Goal: Task Accomplishment & Management: Manage account settings

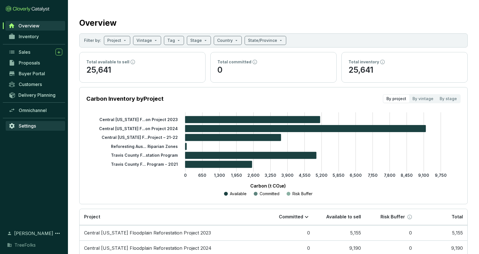
drag, startPoint x: 39, startPoint y: 127, endPoint x: 44, endPoint y: 129, distance: 5.2
click at [39, 127] on link "Settings" at bounding box center [35, 126] width 59 height 10
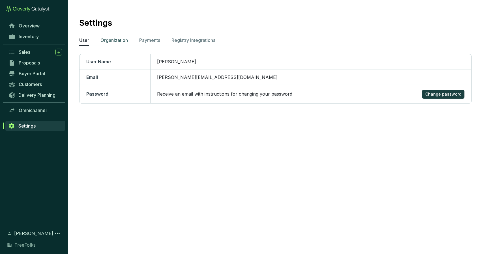
click at [115, 41] on p "Organization" at bounding box center [113, 40] width 27 height 7
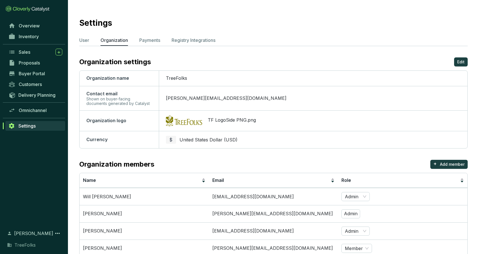
scroll to position [68, 0]
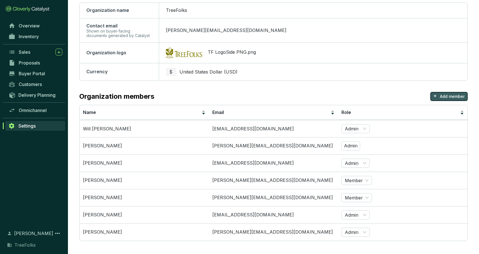
click at [450, 94] on p "Add member" at bounding box center [452, 97] width 25 height 6
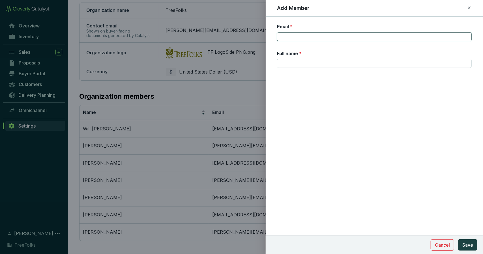
click at [381, 37] on input "Email *" at bounding box center [374, 36] width 195 height 9
type input "[PERSON_NAME][EMAIL_ADDRESS][DOMAIN_NAME]"
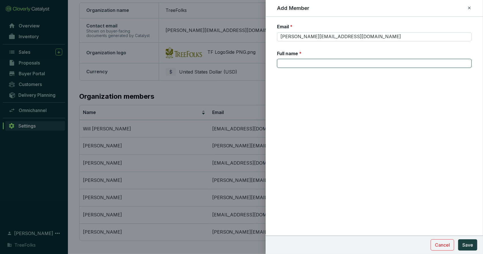
click at [339, 63] on input "Full name *" at bounding box center [374, 63] width 195 height 9
type input "[PERSON_NAME]"
click at [469, 244] on span "Save" at bounding box center [468, 245] width 11 height 7
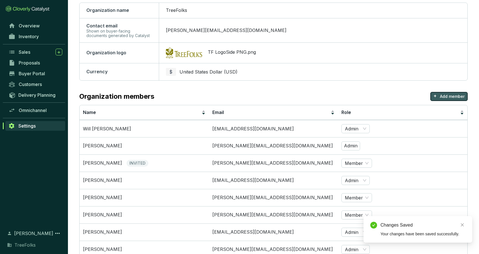
click at [445, 96] on p "Add member" at bounding box center [452, 97] width 25 height 6
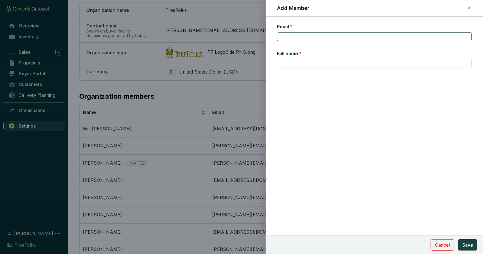
click at [401, 38] on input "Email *" at bounding box center [374, 36] width 195 height 9
type input "[EMAIL_ADDRESS][DOMAIN_NAME]"
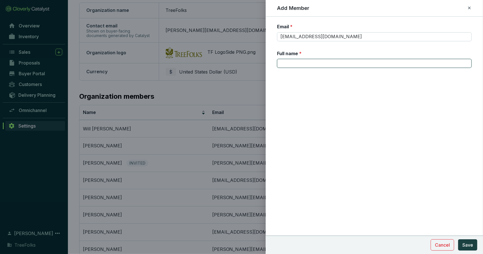
click at [337, 60] on input "Full name *" at bounding box center [374, 63] width 195 height 9
type input "[PERSON_NAME]"
click at [469, 243] on span "Save" at bounding box center [468, 245] width 11 height 7
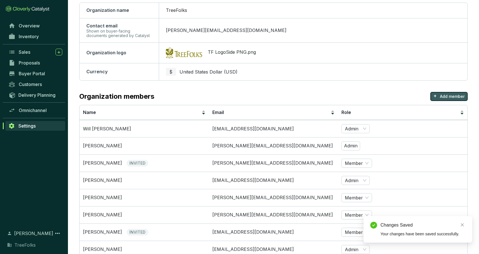
click at [456, 95] on p "Add member" at bounding box center [452, 97] width 25 height 6
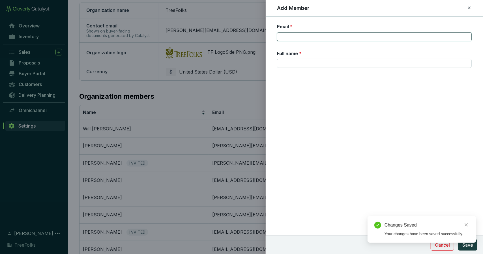
click at [348, 38] on input "Email *" at bounding box center [374, 36] width 195 height 9
type input "[EMAIL_ADDRESS][DOMAIN_NAME]"
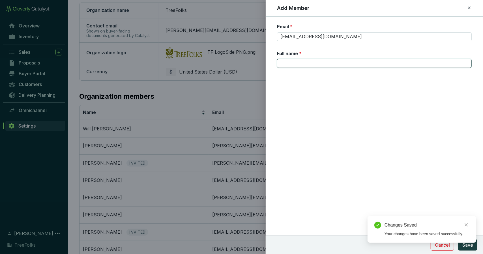
click at [336, 65] on input "Full name *" at bounding box center [374, 63] width 195 height 9
type input "[PERSON_NAME]"
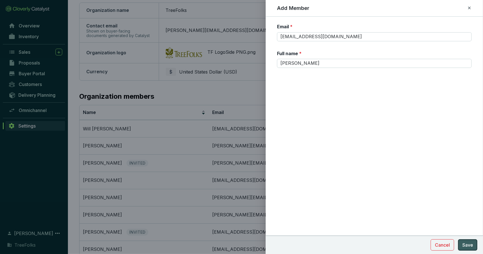
click at [466, 243] on span "Save" at bounding box center [468, 245] width 11 height 7
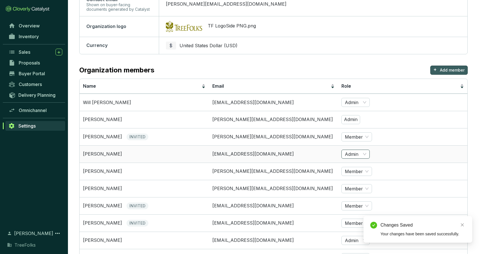
scroll to position [119, 0]
